Goal: Navigation & Orientation: Find specific page/section

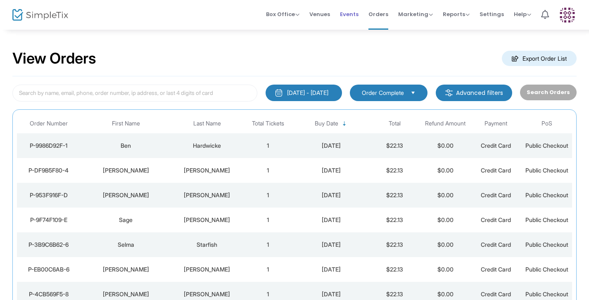
click at [356, 17] on span "Events" at bounding box center [349, 14] width 19 height 21
